Goal: Task Accomplishment & Management: Complete application form

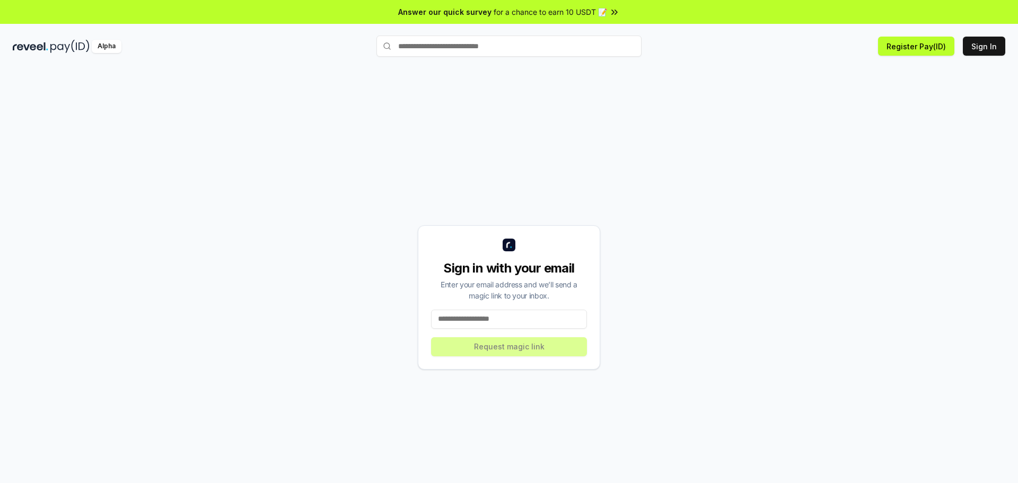
click at [495, 319] on input at bounding box center [509, 319] width 156 height 19
type input "**********"
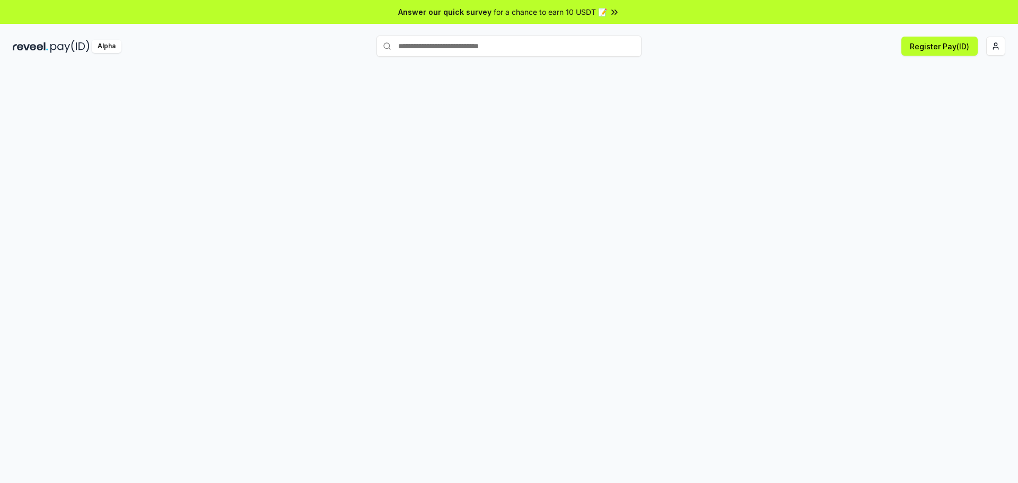
click at [582, 12] on span "for a chance to earn 10 USDT 📝" at bounding box center [550, 11] width 113 height 11
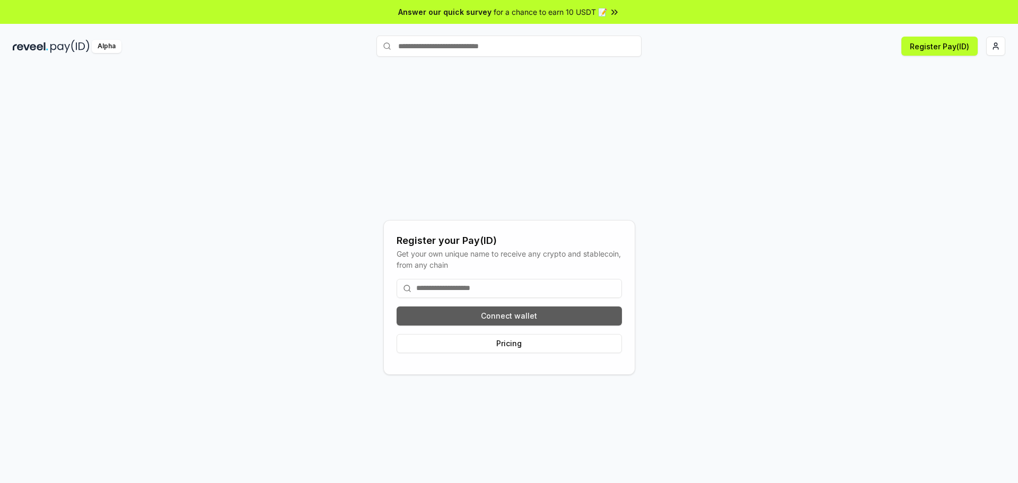
click at [506, 311] on button "Connect wallet" at bounding box center [509, 315] width 225 height 19
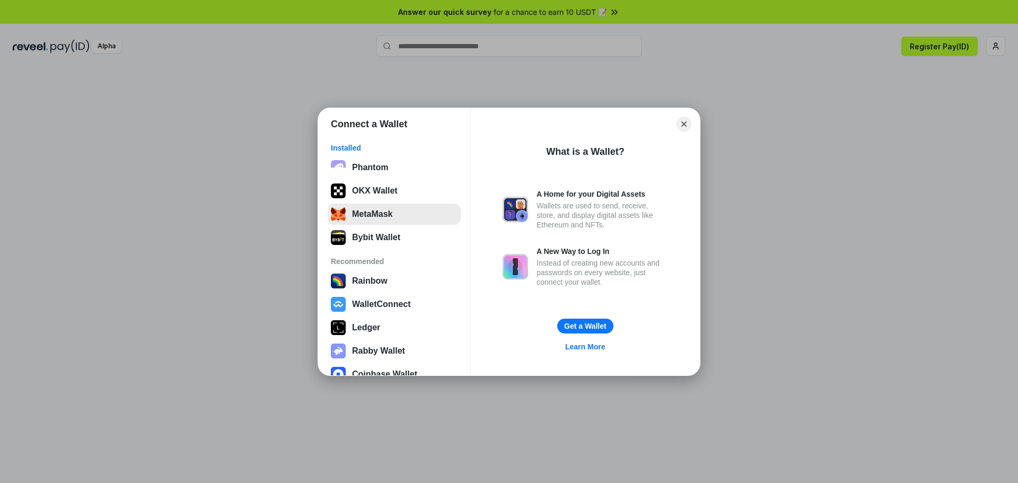
click at [380, 217] on button "MetaMask" at bounding box center [394, 214] width 133 height 21
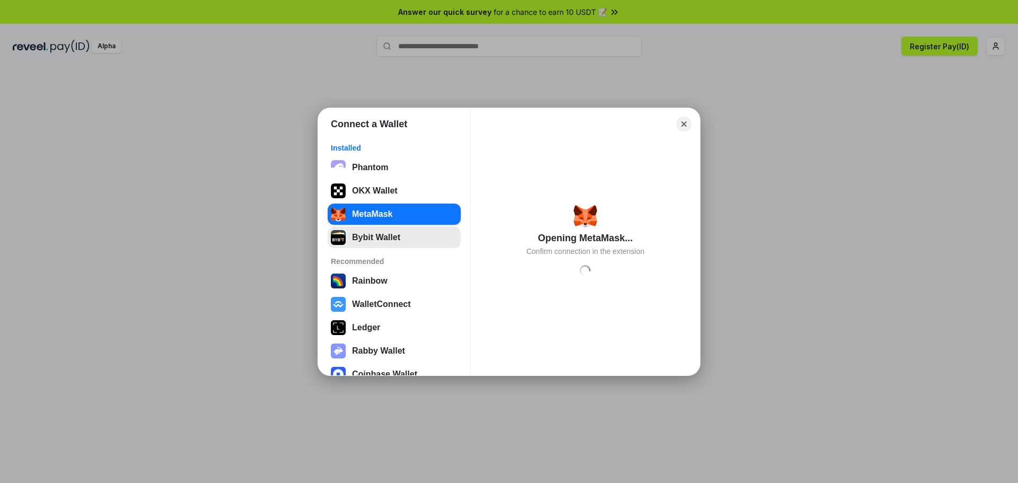
click at [389, 237] on button "Bybit Wallet" at bounding box center [394, 237] width 133 height 21
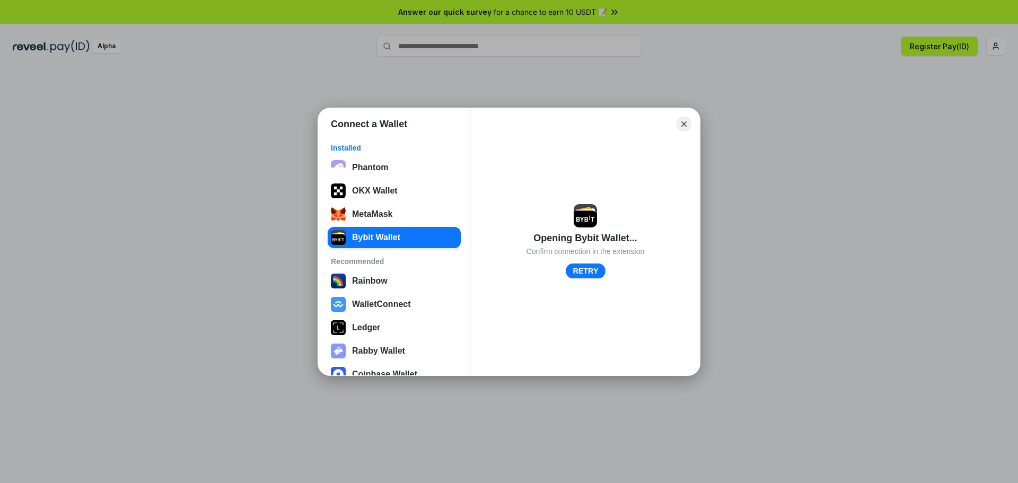
click at [575, 270] on button "RETRY" at bounding box center [586, 270] width 40 height 15
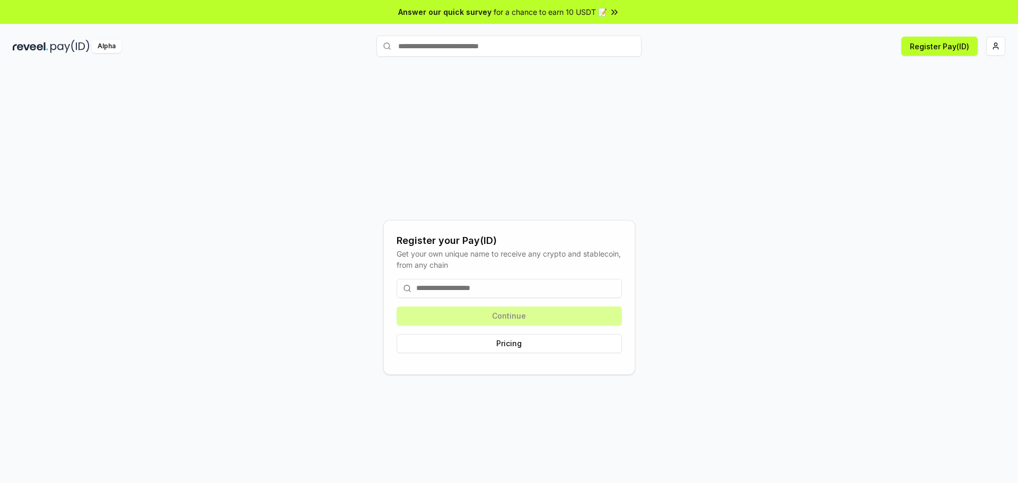
click at [473, 296] on input at bounding box center [509, 288] width 225 height 19
click at [422, 48] on input "text" at bounding box center [508, 46] width 265 height 21
click at [932, 41] on button "Register Pay(ID)" at bounding box center [939, 46] width 76 height 19
click at [988, 42] on html "Answer our quick survey for a chance to earn 10 USDT 📝 Alpha Register Pay(ID) R…" at bounding box center [509, 241] width 1018 height 483
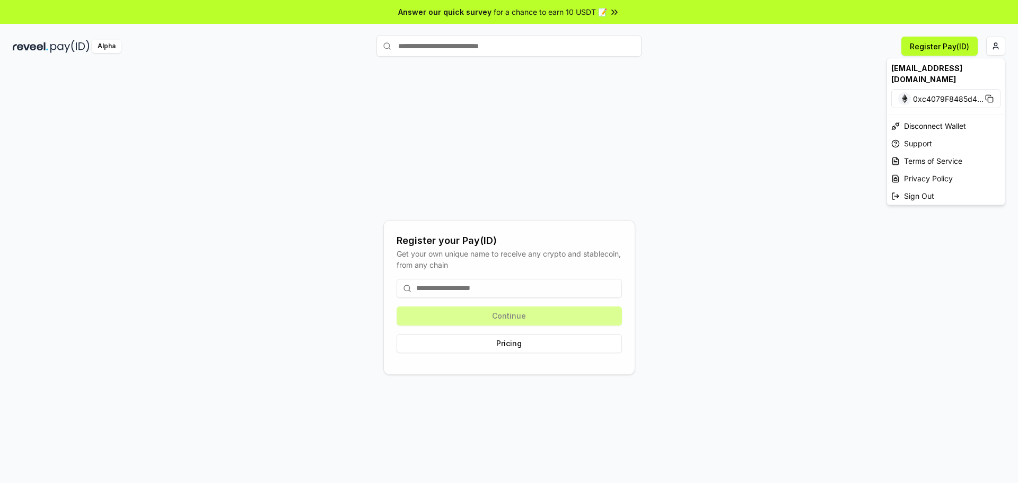
click at [819, 177] on html "Answer our quick survey for a chance to earn 10 USDT 📝 Alpha Register Pay(ID) R…" at bounding box center [509, 241] width 1018 height 483
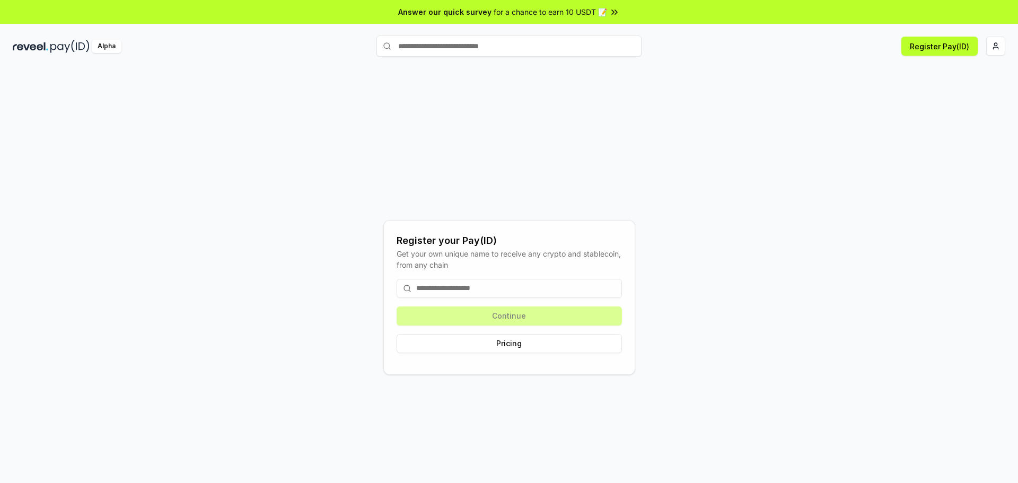
click at [537, 292] on input at bounding box center [509, 288] width 225 height 19
click at [970, 45] on button "Register Pay(ID)" at bounding box center [939, 46] width 76 height 19
click at [413, 54] on input "text" at bounding box center [508, 46] width 265 height 21
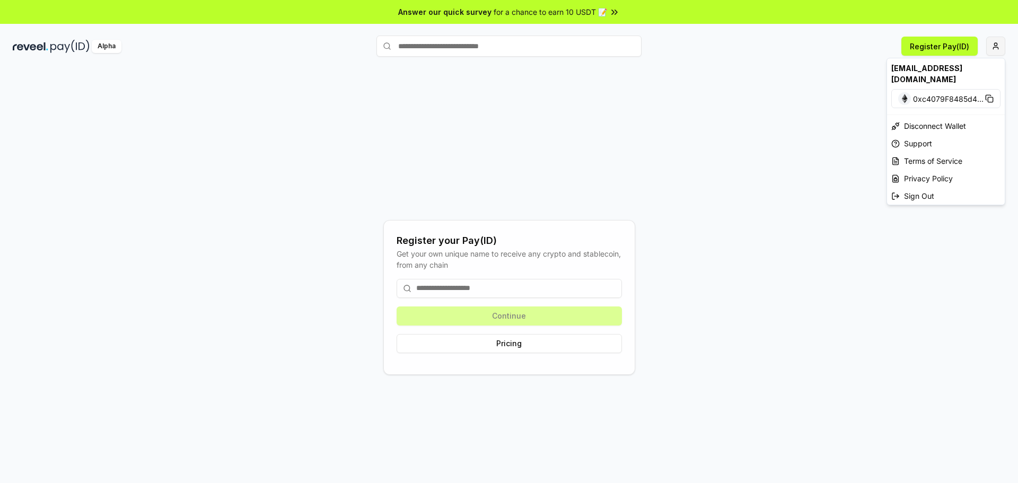
click at [997, 54] on html "Answer our quick survey for a chance to earn 10 USDT 📝 Alpha Register Pay(ID) R…" at bounding box center [509, 241] width 1018 height 483
click at [991, 97] on rect at bounding box center [990, 99] width 5 height 5
click at [446, 284] on html "Answer our quick survey for a chance to earn 10 USDT 📝 Alpha Register Pay(ID) R…" at bounding box center [509, 241] width 1018 height 483
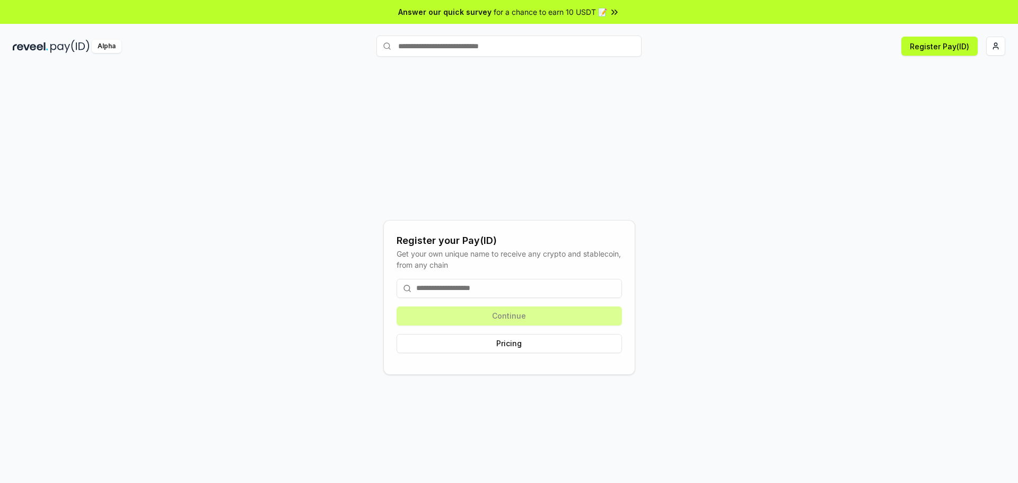
click at [445, 286] on input at bounding box center [509, 288] width 225 height 19
paste input "**********"
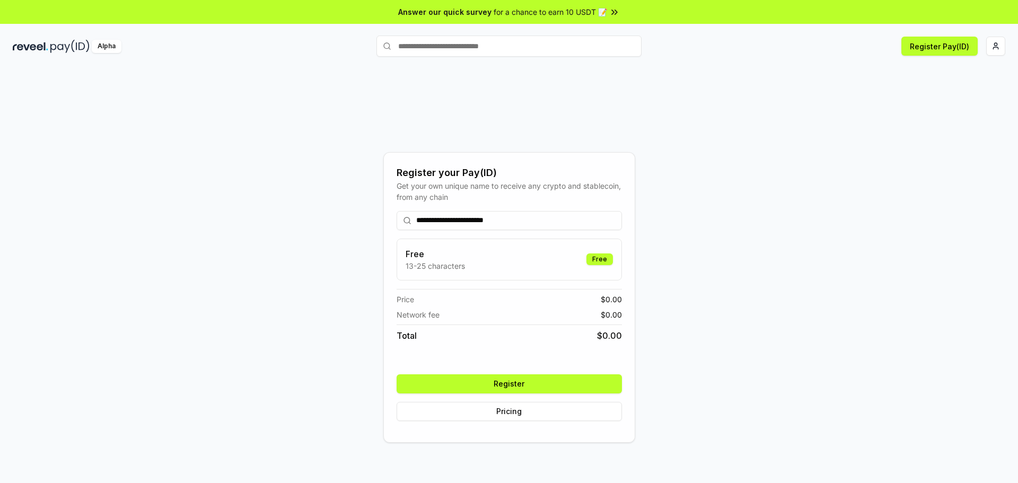
type input "**********"
click at [542, 388] on button "Register" at bounding box center [509, 383] width 225 height 19
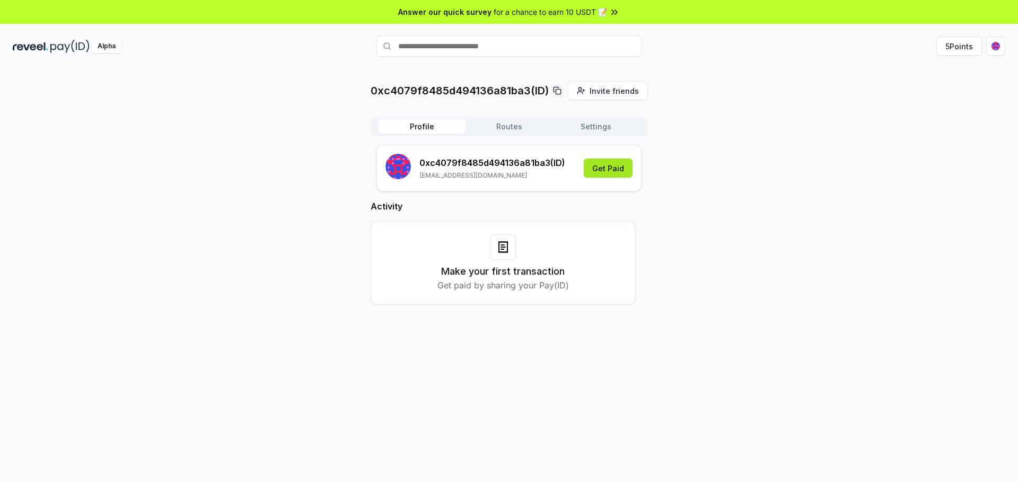
click at [611, 169] on button "Get Paid" at bounding box center [608, 168] width 49 height 19
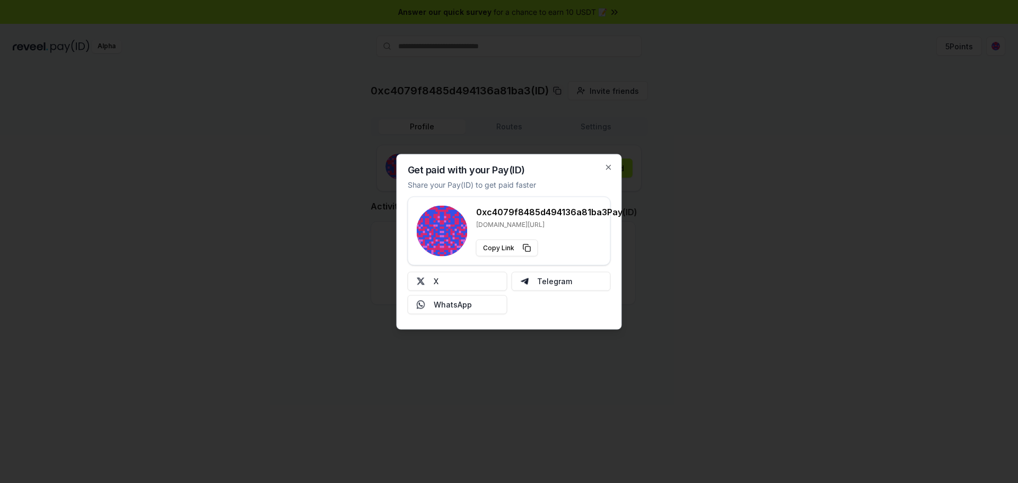
click at [617, 162] on div "Get paid with your Pay(ID) Share your Pay(ID) to get paid faster 0xc4079f8485d4…" at bounding box center [509, 242] width 225 height 176
click at [612, 165] on icon "button" at bounding box center [609, 167] width 8 height 8
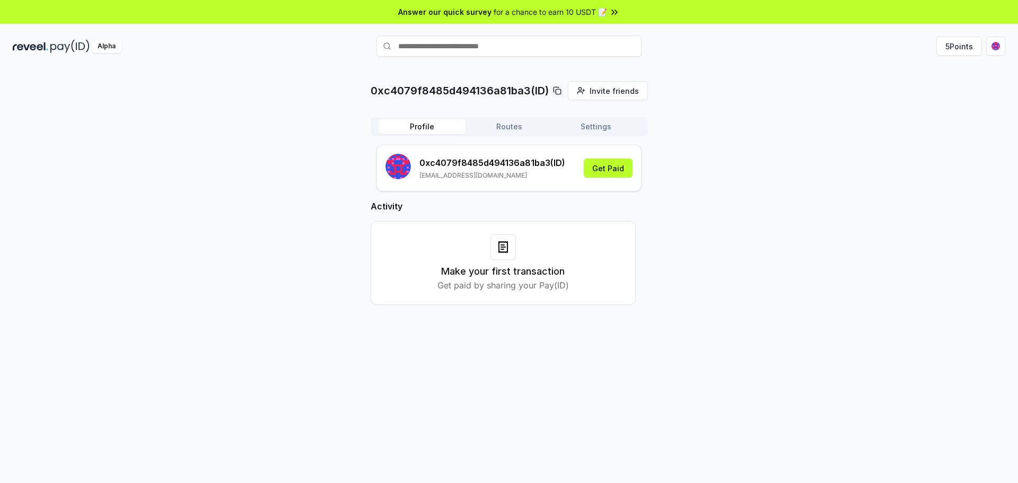
click at [510, 125] on button "Routes" at bounding box center [509, 126] width 87 height 15
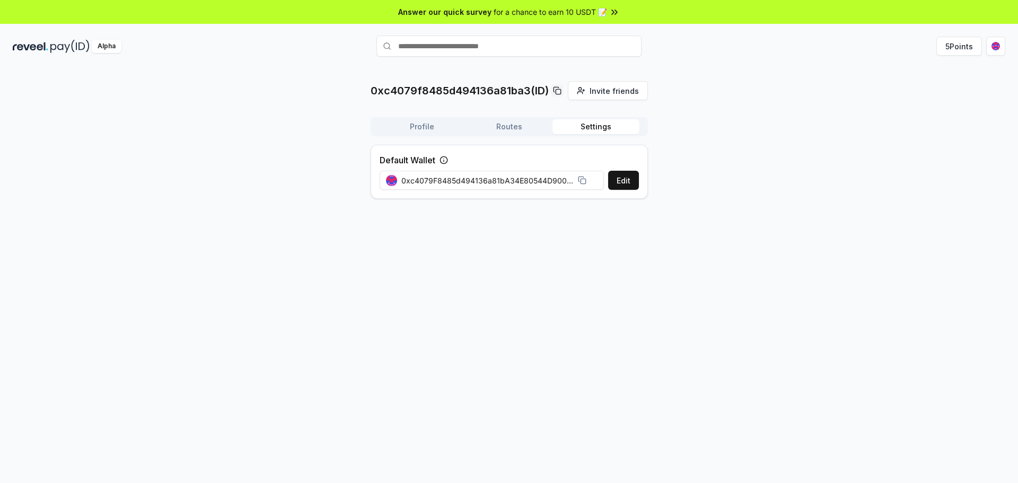
click at [586, 128] on button "Settings" at bounding box center [596, 126] width 87 height 15
click at [427, 131] on button "Profile" at bounding box center [422, 126] width 87 height 15
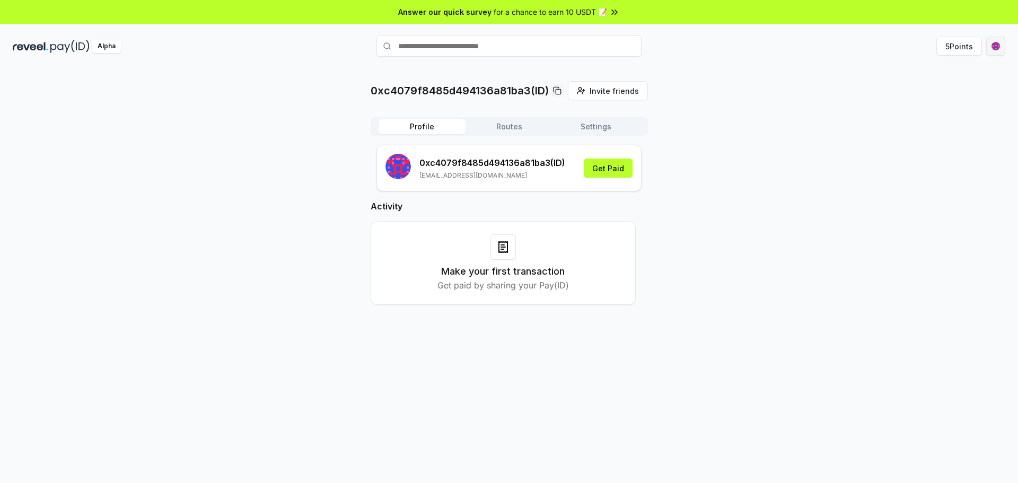
click at [990, 42] on html "Answer our quick survey for a chance to earn 10 USDT 📝 Alpha 5 Points 0xc4079f8…" at bounding box center [509, 241] width 1018 height 483
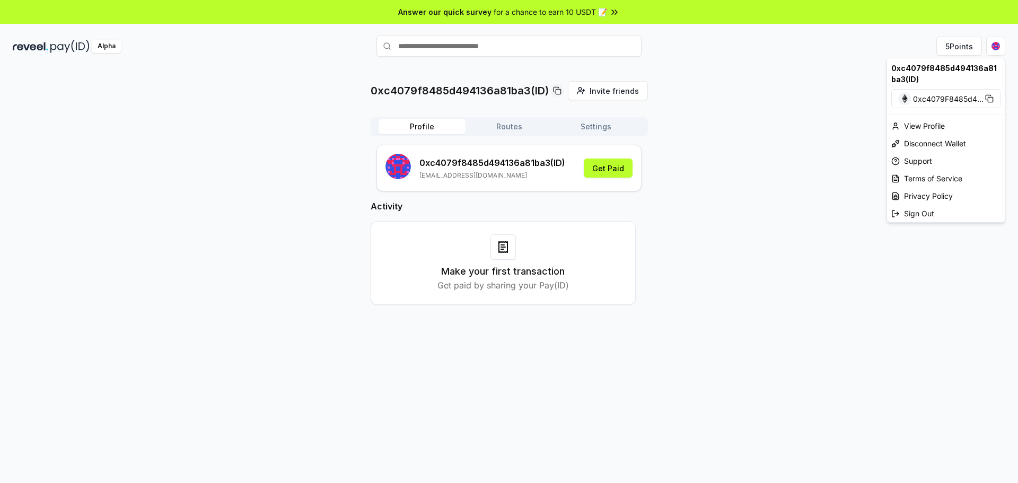
click at [991, 95] on icon at bounding box center [988, 97] width 5 height 5
click at [970, 43] on html "Answer our quick survey for a chance to earn 10 USDT 📝 Alpha 5 Points 0xc4079f8…" at bounding box center [509, 241] width 1018 height 483
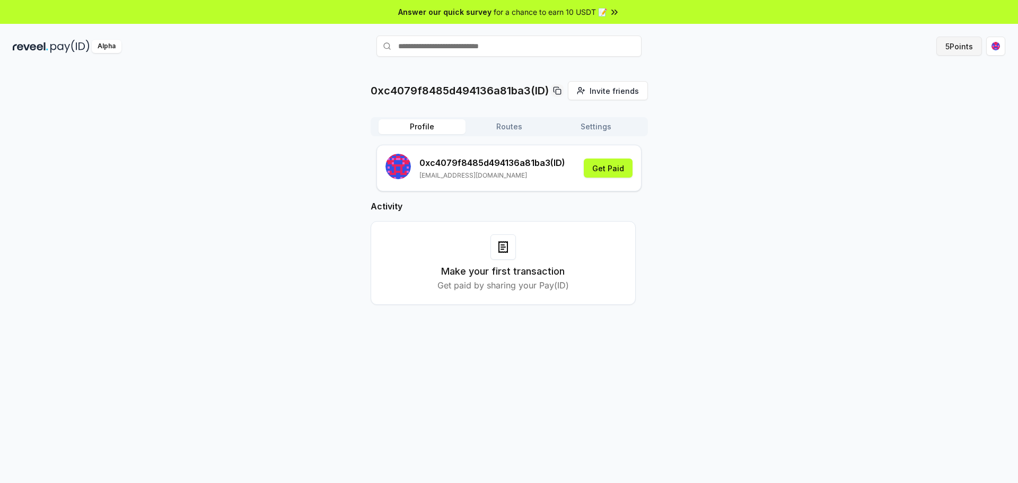
click at [970, 43] on button "5 Points" at bounding box center [959, 46] width 46 height 19
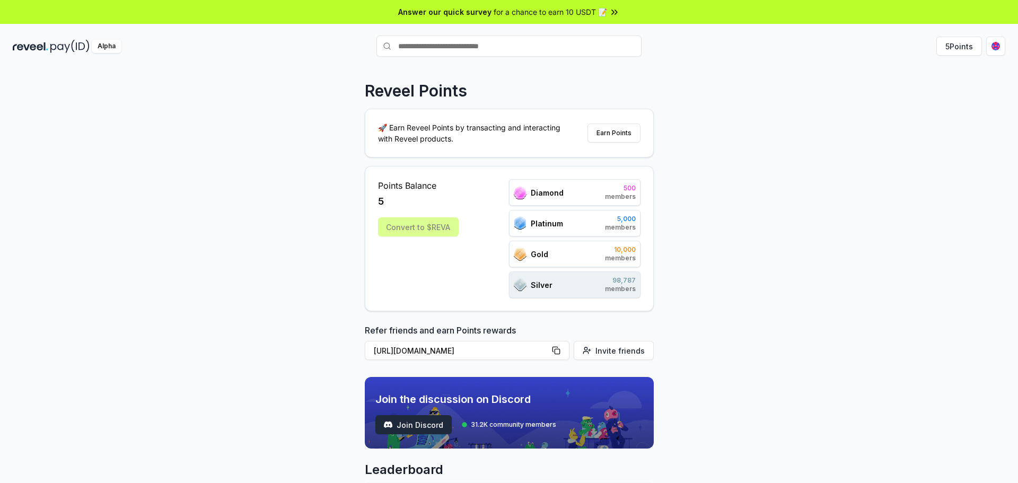
click at [444, 427] on button "Join Discord" at bounding box center [413, 424] width 76 height 19
click at [417, 425] on span "Join Discord" at bounding box center [420, 424] width 47 height 11
click at [410, 423] on span "Join Discord" at bounding box center [420, 424] width 47 height 11
click at [601, 133] on button "Earn Points" at bounding box center [614, 133] width 53 height 19
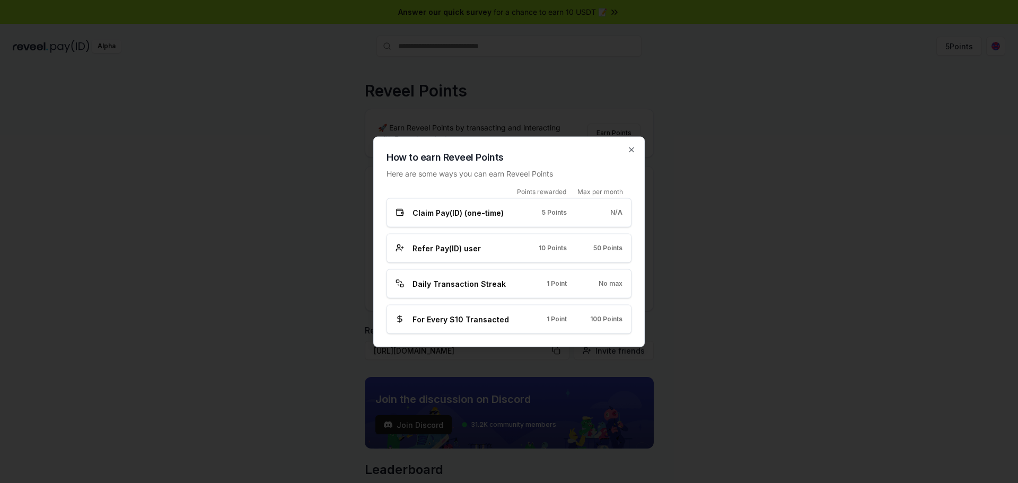
click at [493, 214] on span "Claim Pay(ID) (one-time)" at bounding box center [458, 212] width 91 height 11
drag, startPoint x: 481, startPoint y: 258, endPoint x: 481, endPoint y: 268, distance: 10.6
click at [482, 260] on div "Refer Pay(ID) user 10 Points 50 Points" at bounding box center [509, 247] width 245 height 29
click at [485, 284] on span "Daily Transaction Streak" at bounding box center [459, 283] width 93 height 11
click at [555, 284] on span "1 Point" at bounding box center [557, 283] width 20 height 8
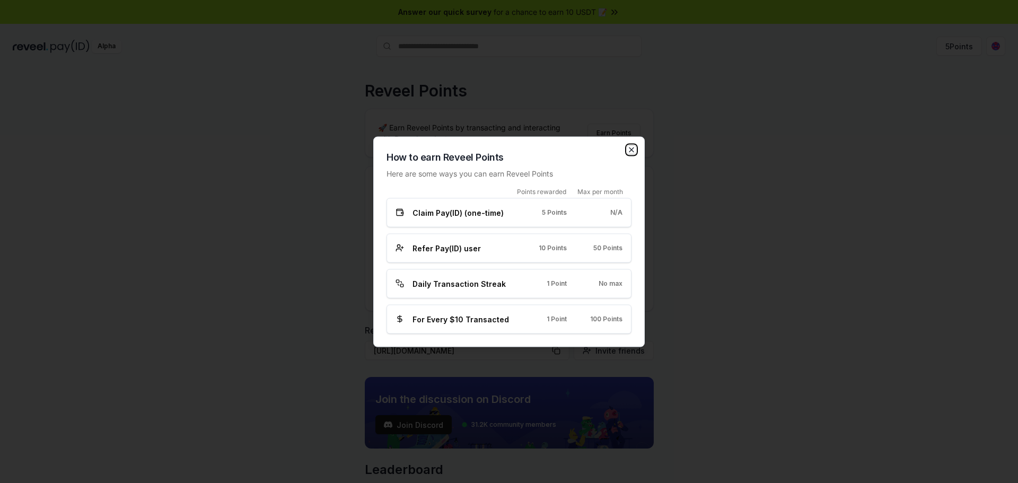
click at [635, 152] on icon "button" at bounding box center [631, 149] width 8 height 8
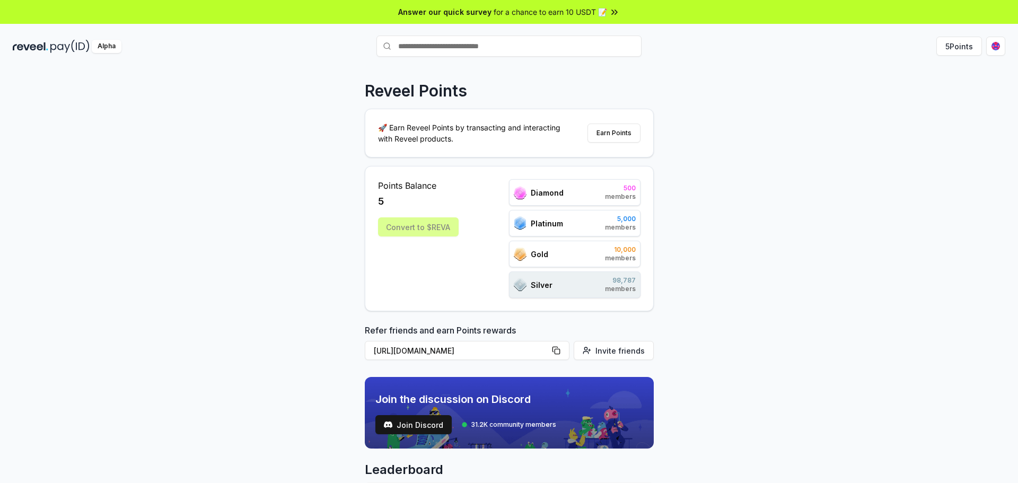
scroll to position [53, 0]
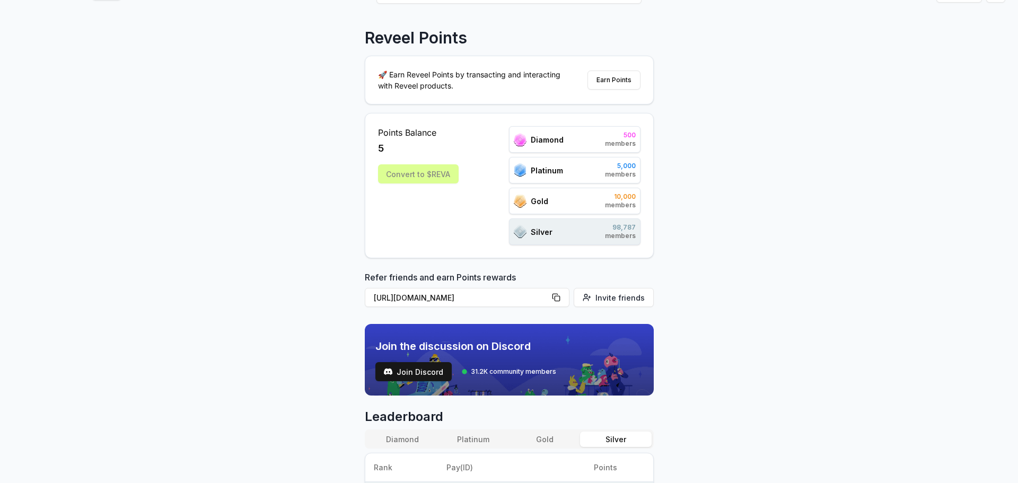
click at [591, 232] on div "Silver 98,787 members" at bounding box center [575, 231] width 132 height 27
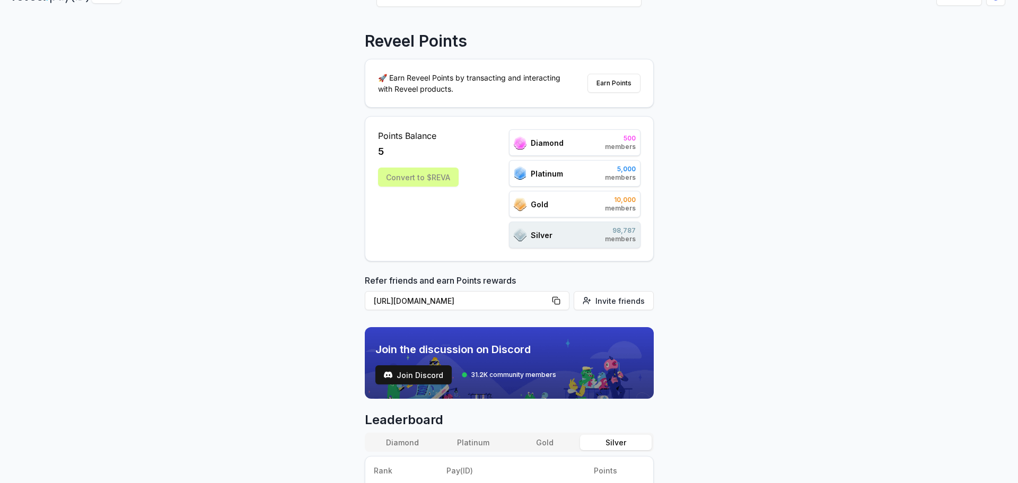
scroll to position [0, 0]
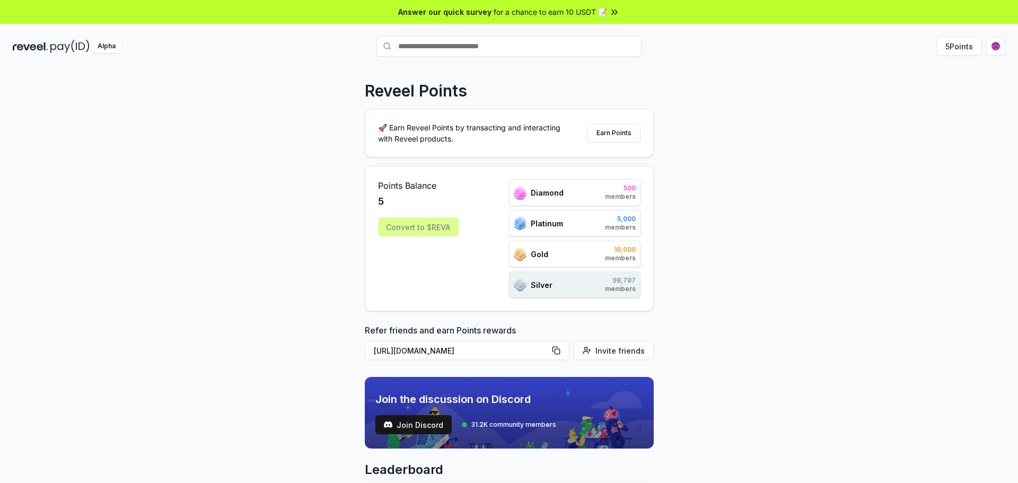
click at [408, 47] on input "text" at bounding box center [508, 46] width 265 height 21
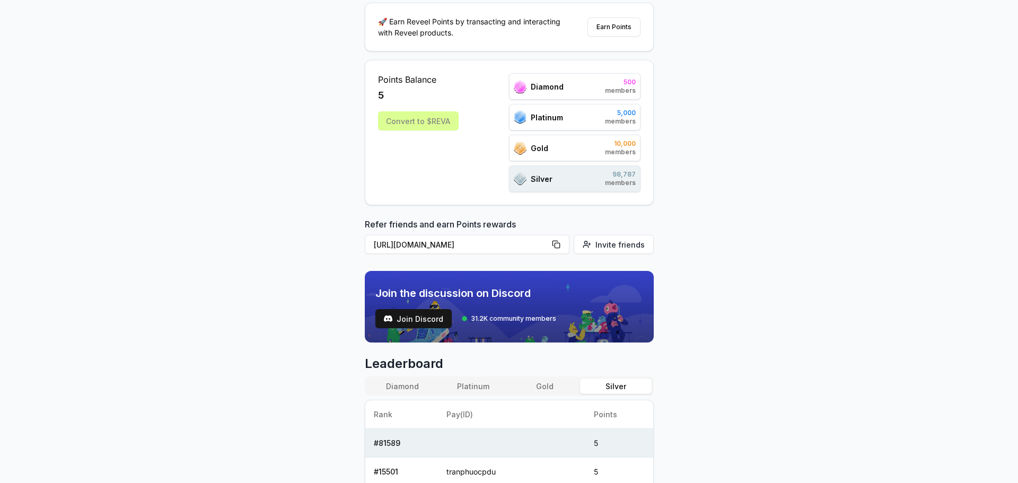
click at [414, 126] on div "Convert to $REVA" at bounding box center [418, 120] width 81 height 19
click at [440, 195] on div "Points Balance 5 Convert to $REVA Diamond 500 members Platinum 5,000 members Go…" at bounding box center [509, 132] width 289 height 145
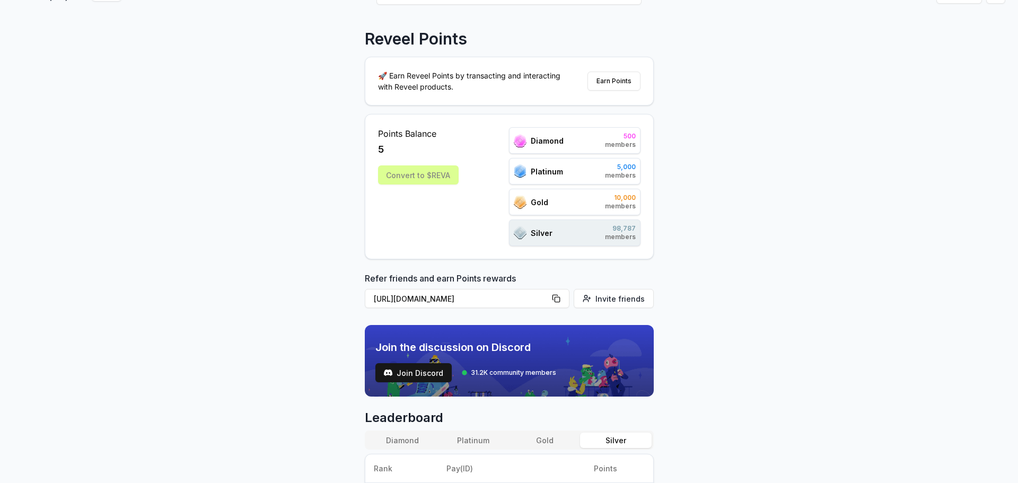
scroll to position [0, 0]
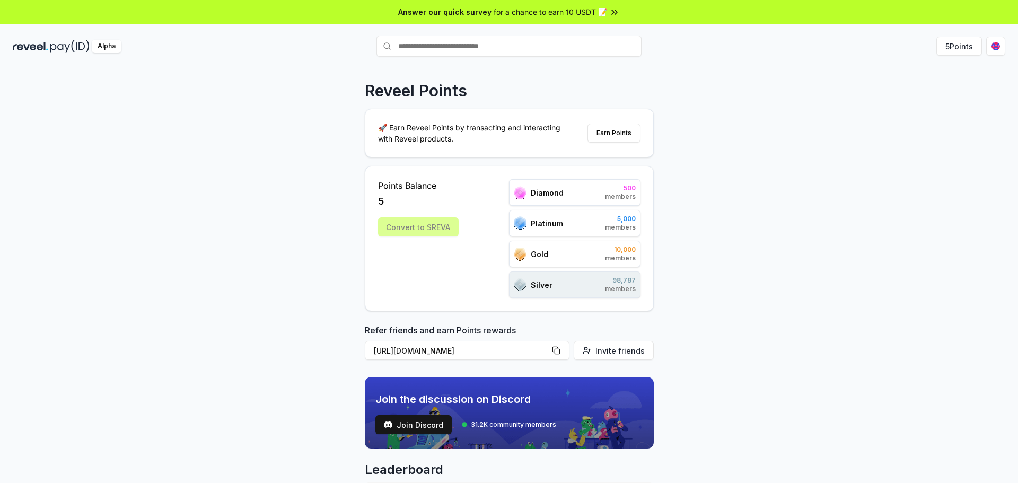
click at [436, 230] on div "Convert to $REVA" at bounding box center [418, 226] width 81 height 19
click at [477, 220] on div "Points Balance 5 Convert to $REVA Diamond 500 members Platinum 5,000 members Go…" at bounding box center [509, 238] width 262 height 119
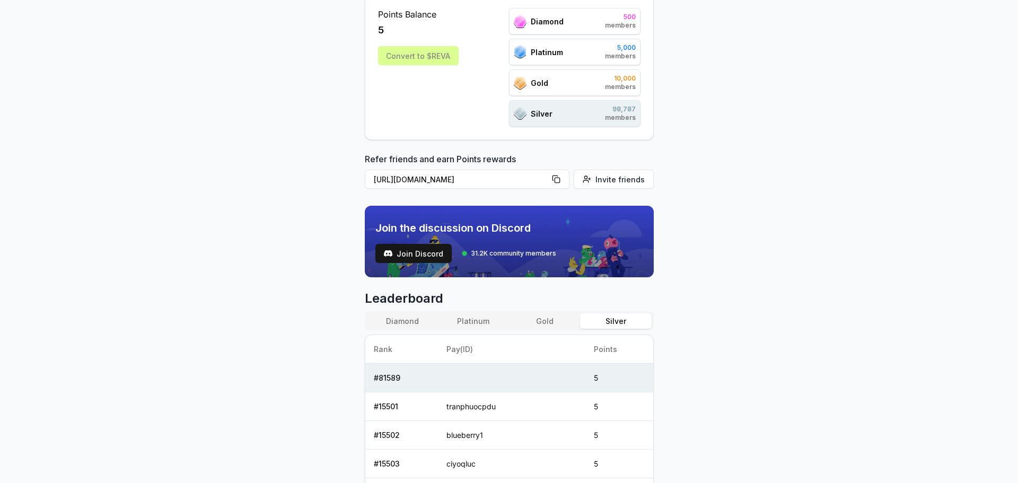
scroll to position [168, 0]
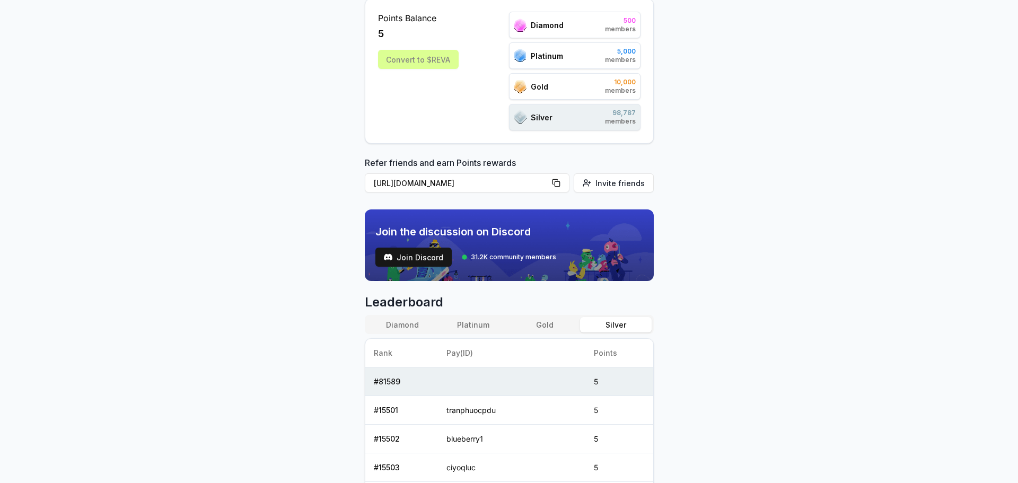
click at [607, 332] on button "Silver" at bounding box center [615, 324] width 71 height 15
click at [565, 334] on div "Diamond Platinum Gold Silver" at bounding box center [509, 324] width 289 height 19
click at [558, 328] on button "Gold" at bounding box center [544, 324] width 71 height 15
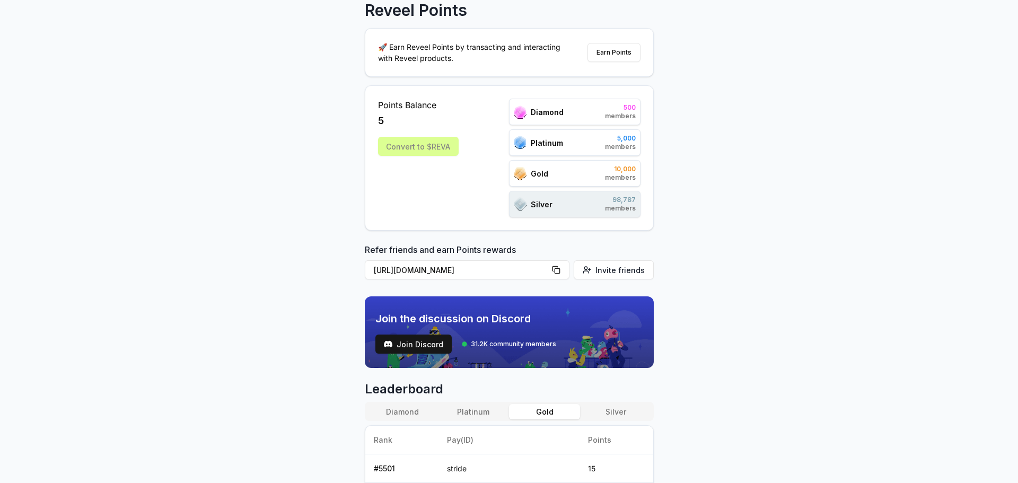
scroll to position [0, 0]
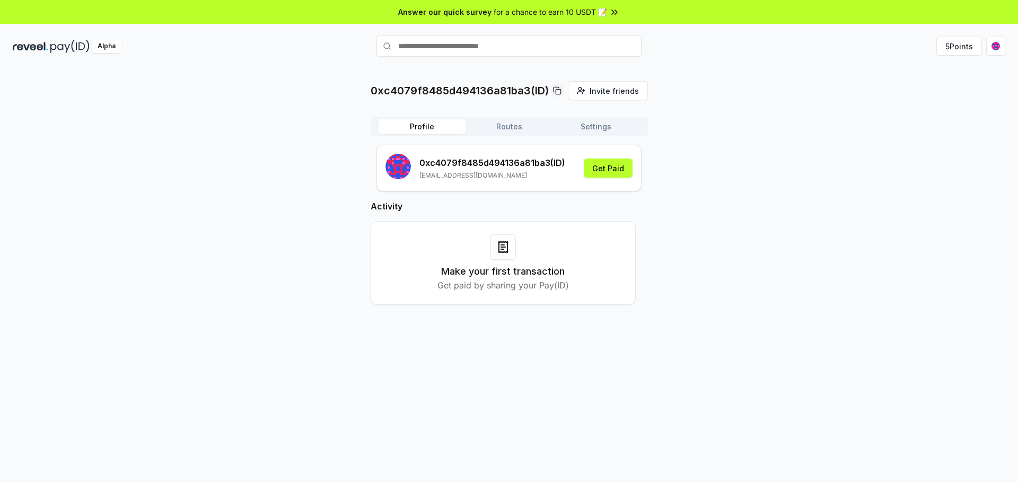
click at [529, 126] on button "Routes" at bounding box center [509, 126] width 87 height 15
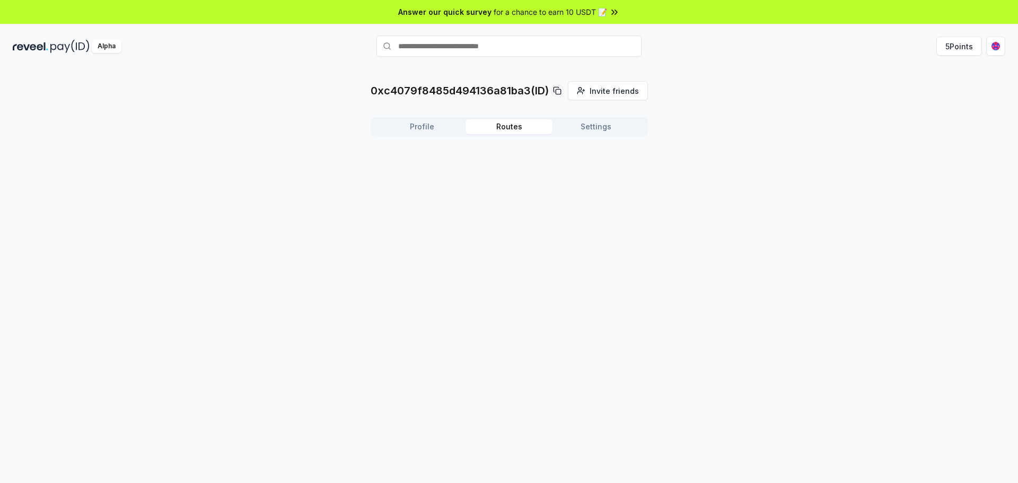
click at [445, 127] on button "Profile" at bounding box center [422, 126] width 87 height 15
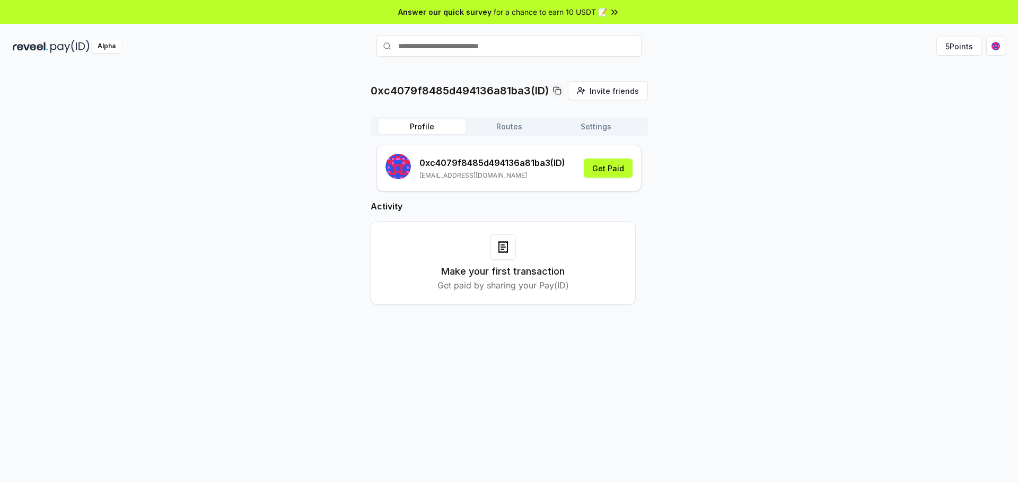
click at [570, 121] on button "Settings" at bounding box center [596, 126] width 87 height 15
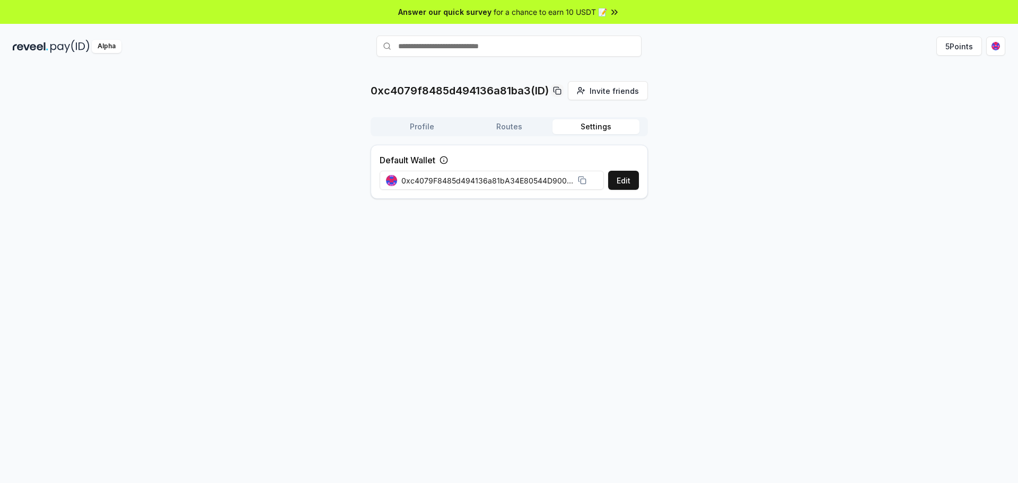
click at [521, 132] on button "Routes" at bounding box center [509, 126] width 87 height 15
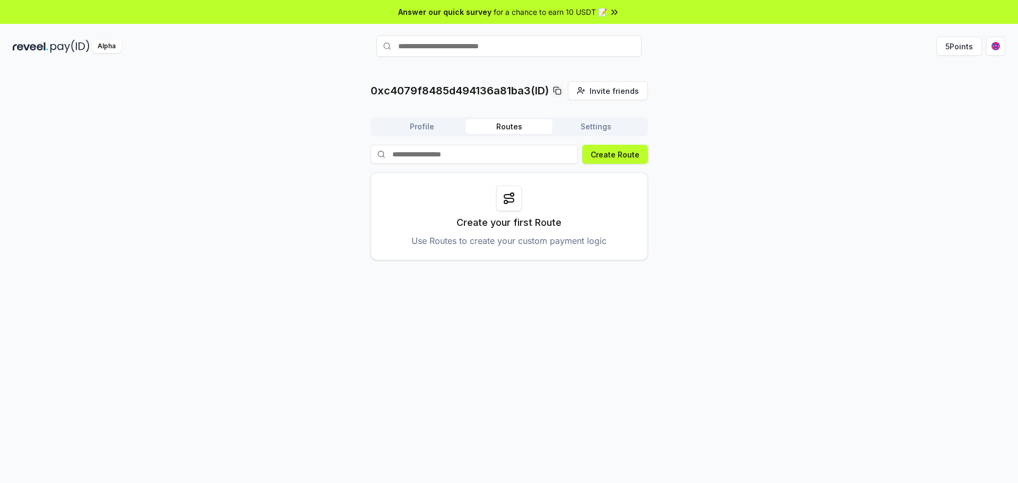
click at [437, 128] on button "Profile" at bounding box center [422, 126] width 87 height 15
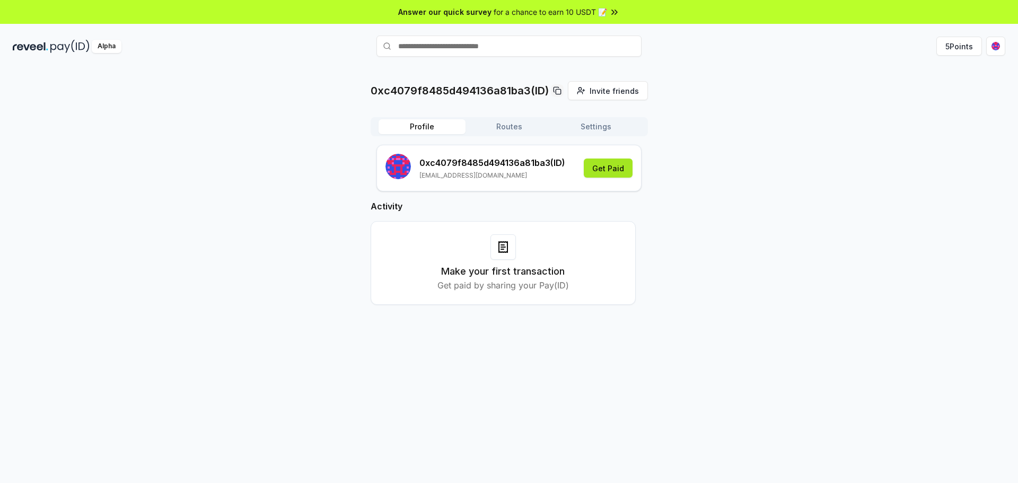
click at [602, 169] on button "Get Paid" at bounding box center [608, 168] width 49 height 19
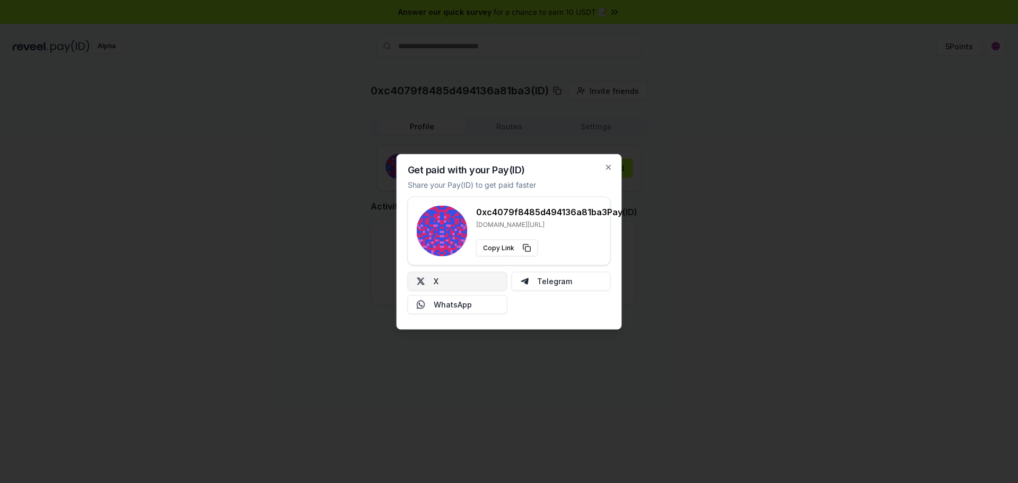
click at [465, 285] on button "X" at bounding box center [458, 280] width 100 height 19
click at [608, 164] on icon "button" at bounding box center [609, 167] width 8 height 8
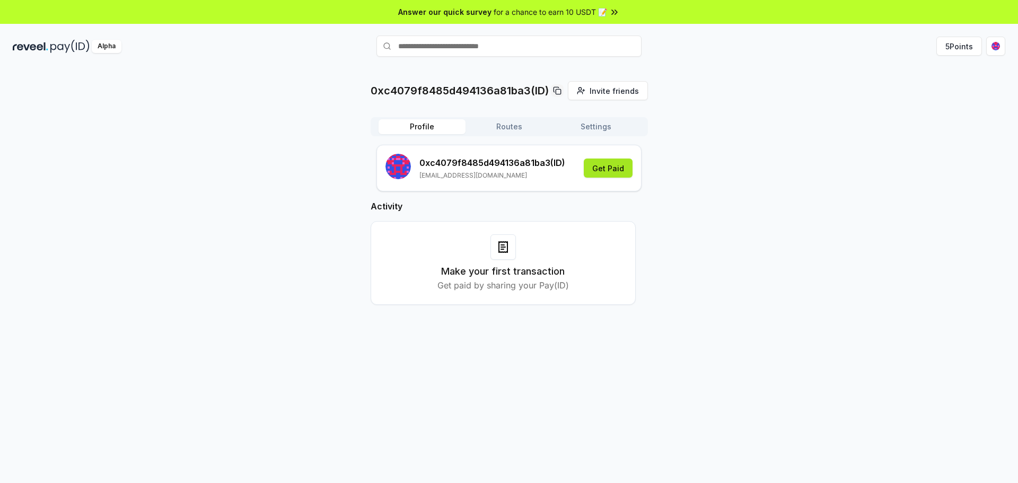
click at [597, 169] on button "Get Paid" at bounding box center [608, 168] width 49 height 19
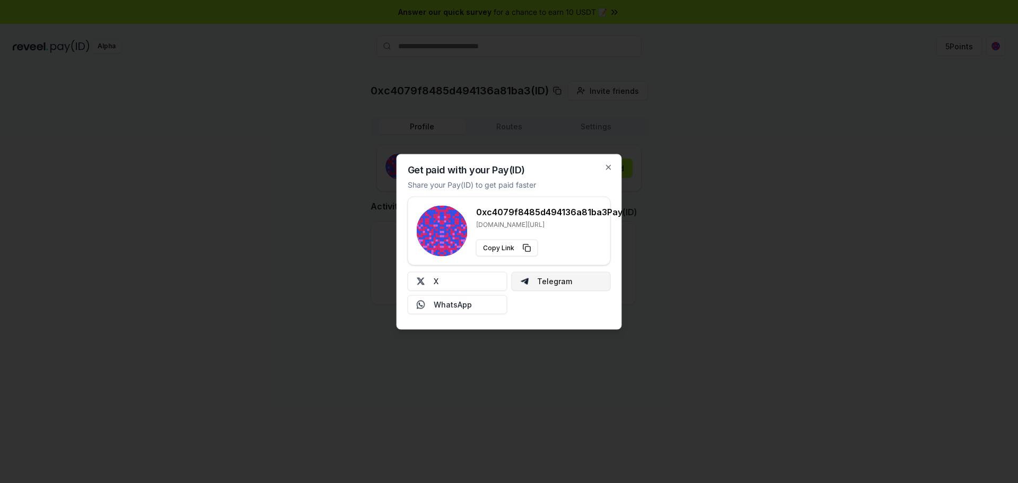
click at [565, 281] on button "Telegram" at bounding box center [561, 280] width 100 height 19
click at [610, 166] on icon "button" at bounding box center [609, 167] width 8 height 8
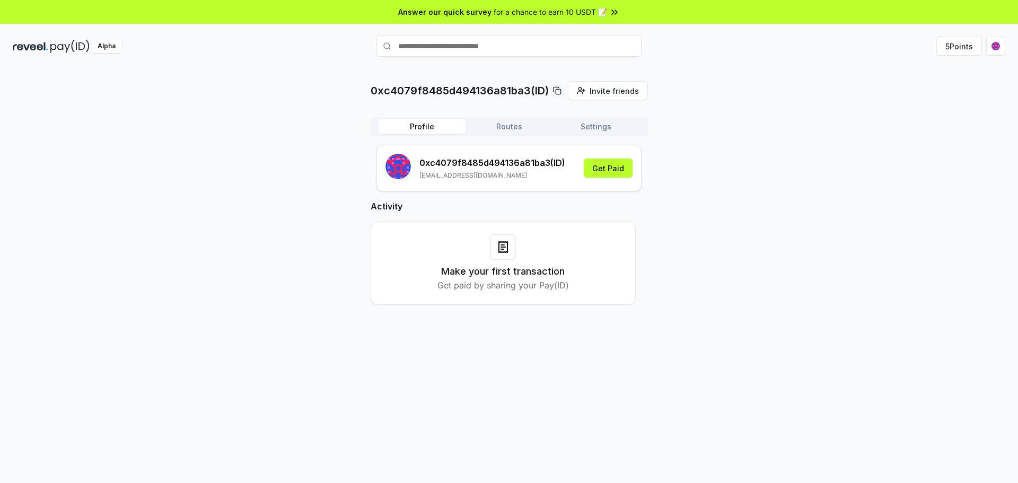
click at [516, 127] on button "Routes" at bounding box center [509, 126] width 87 height 15
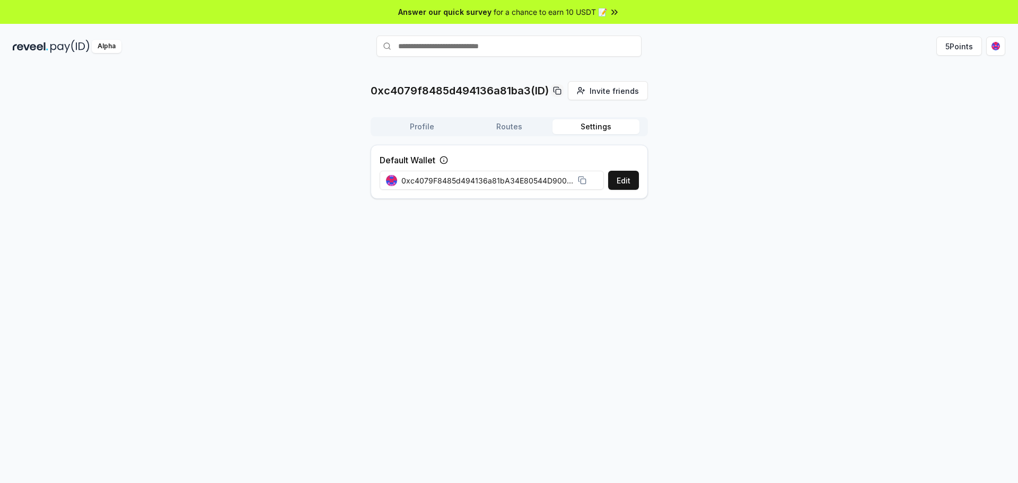
click at [572, 129] on button "Settings" at bounding box center [596, 126] width 87 height 15
click at [419, 138] on div "Profile Routes Settings Default Wallet Edit 0xc4079F8485d494136a81bA34E80544D90…" at bounding box center [509, 162] width 277 height 90
click at [427, 130] on button "Profile" at bounding box center [422, 126] width 87 height 15
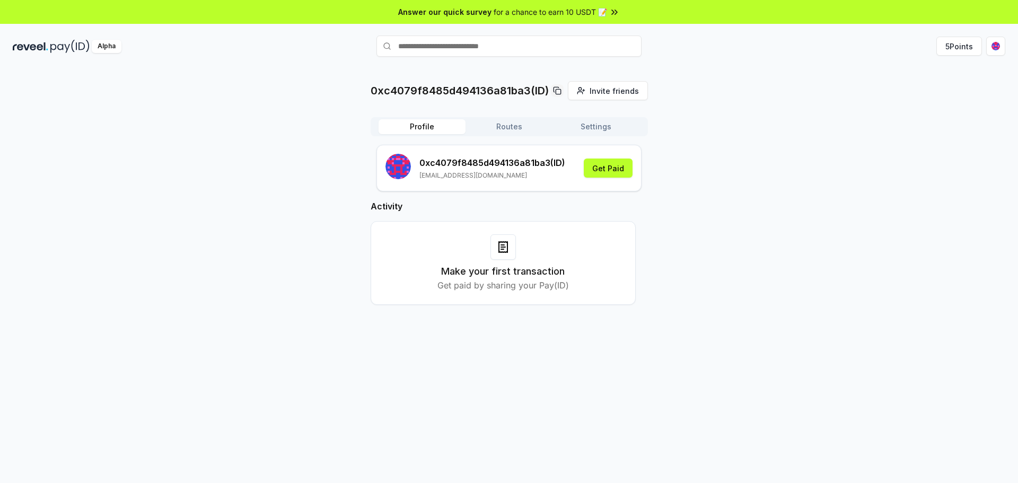
click at [435, 47] on input "text" at bounding box center [508, 46] width 265 height 21
click at [456, 7] on span "Answer our quick survey" at bounding box center [444, 11] width 93 height 11
click at [502, 250] on icon at bounding box center [503, 247] width 13 height 13
click at [543, 287] on p "Get paid by sharing your Pay(ID)" at bounding box center [503, 285] width 132 height 13
